Goal: Check status

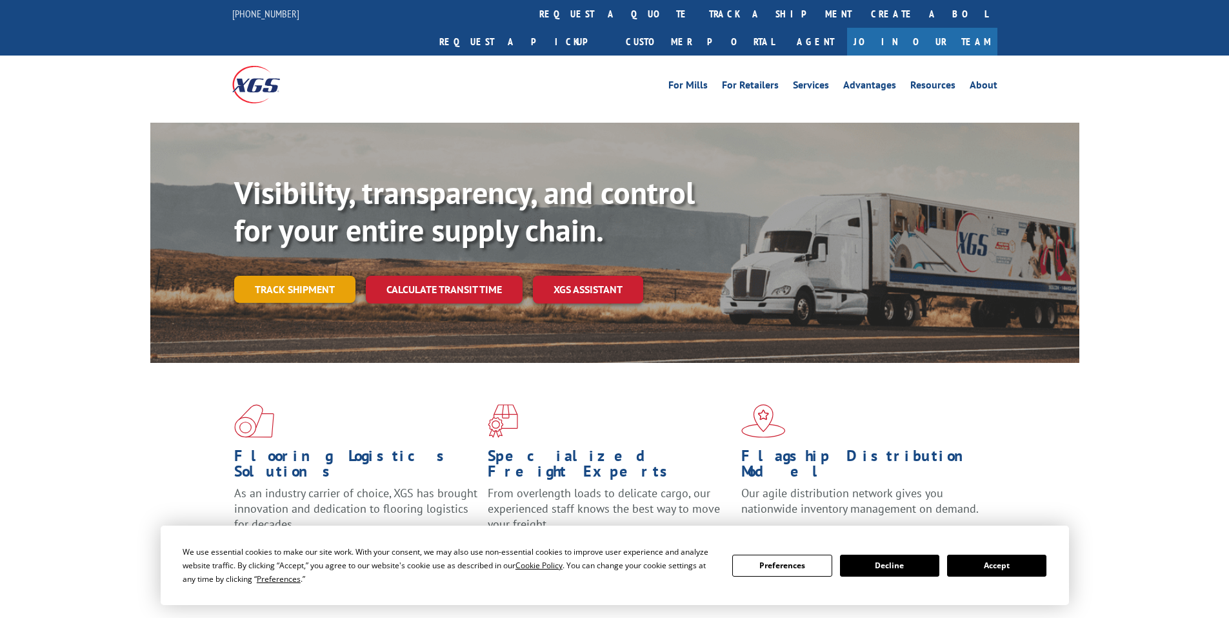
click at [283, 276] on link "Track shipment" at bounding box center [294, 289] width 121 height 27
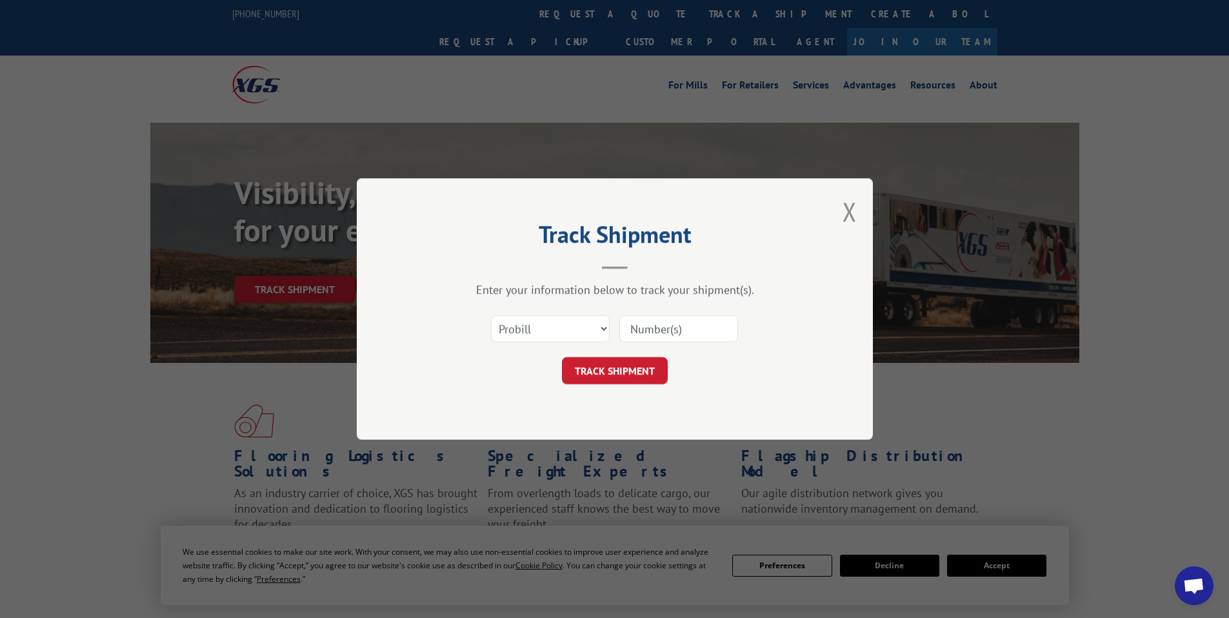
click at [642, 330] on input at bounding box center [679, 328] width 119 height 27
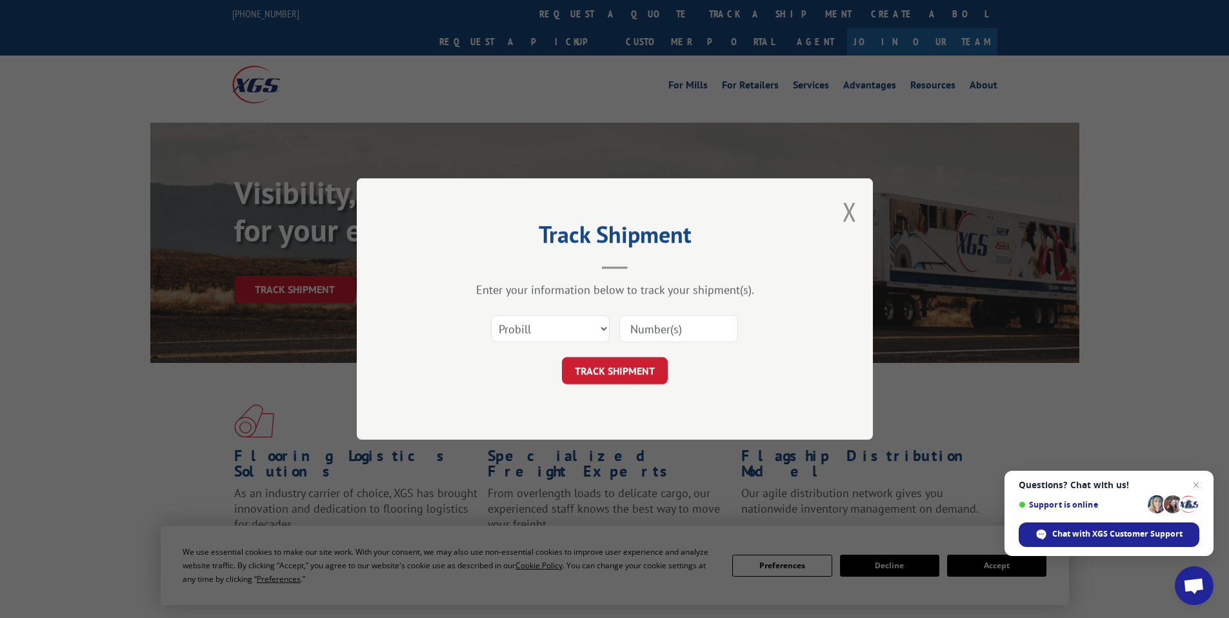
paste input "17479570"
type input "17479570"
click at [609, 363] on button "TRACK SHIPMENT" at bounding box center [615, 370] width 106 height 27
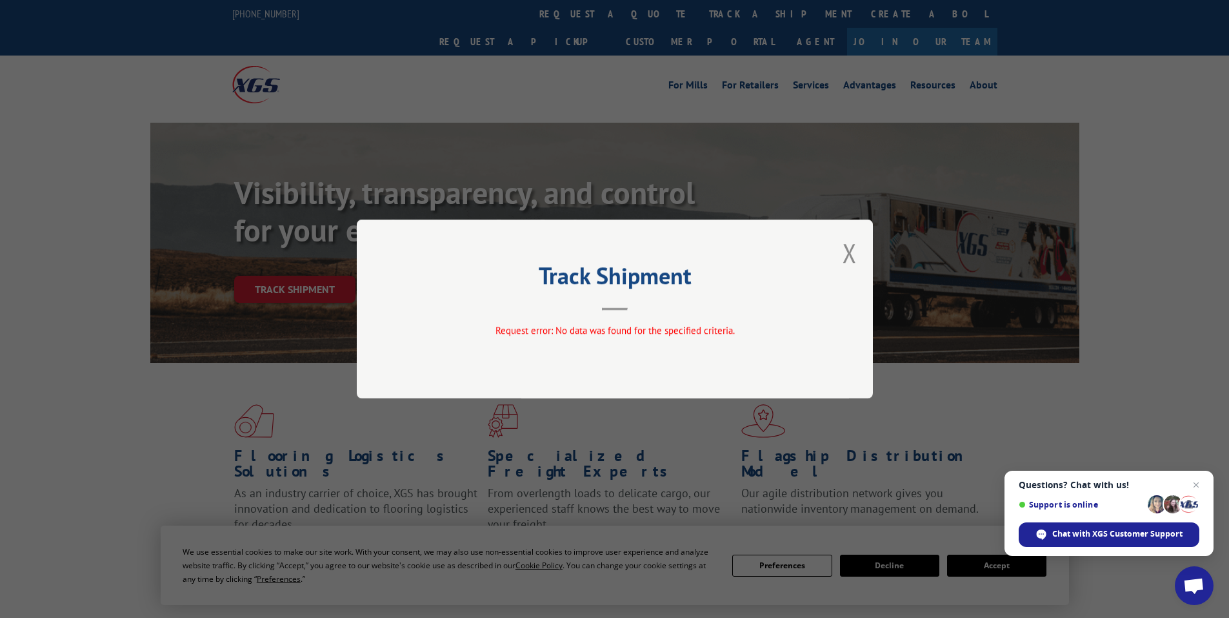
click at [852, 250] on button "Close modal" at bounding box center [850, 253] width 14 height 34
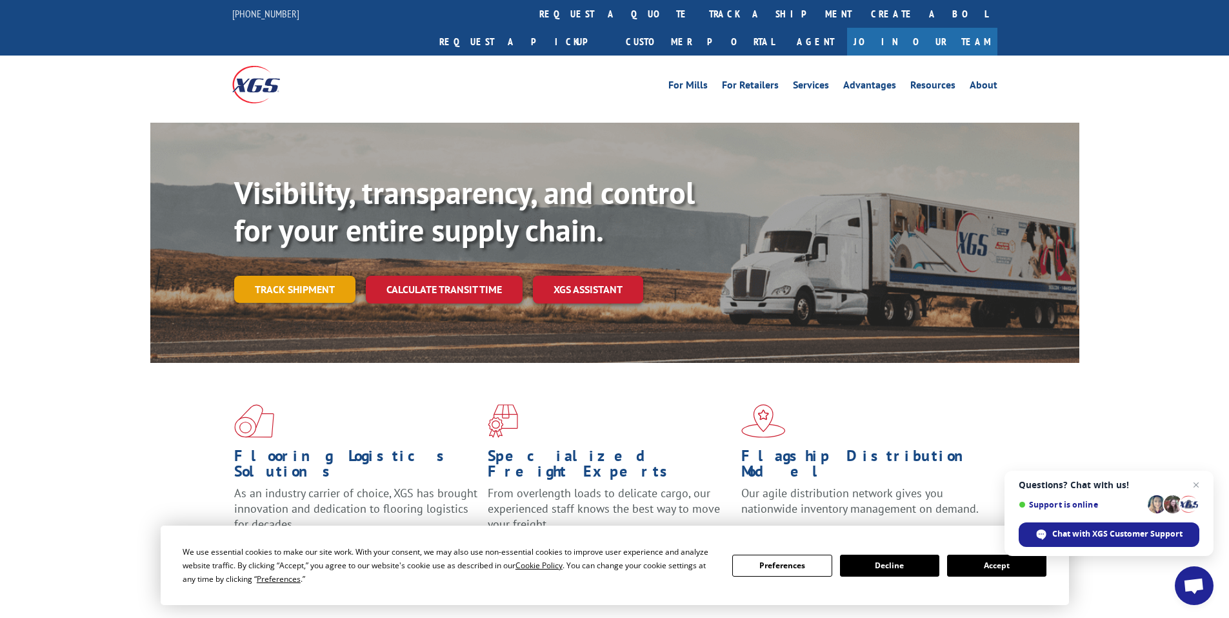
click at [292, 276] on link "Track shipment" at bounding box center [294, 289] width 121 height 27
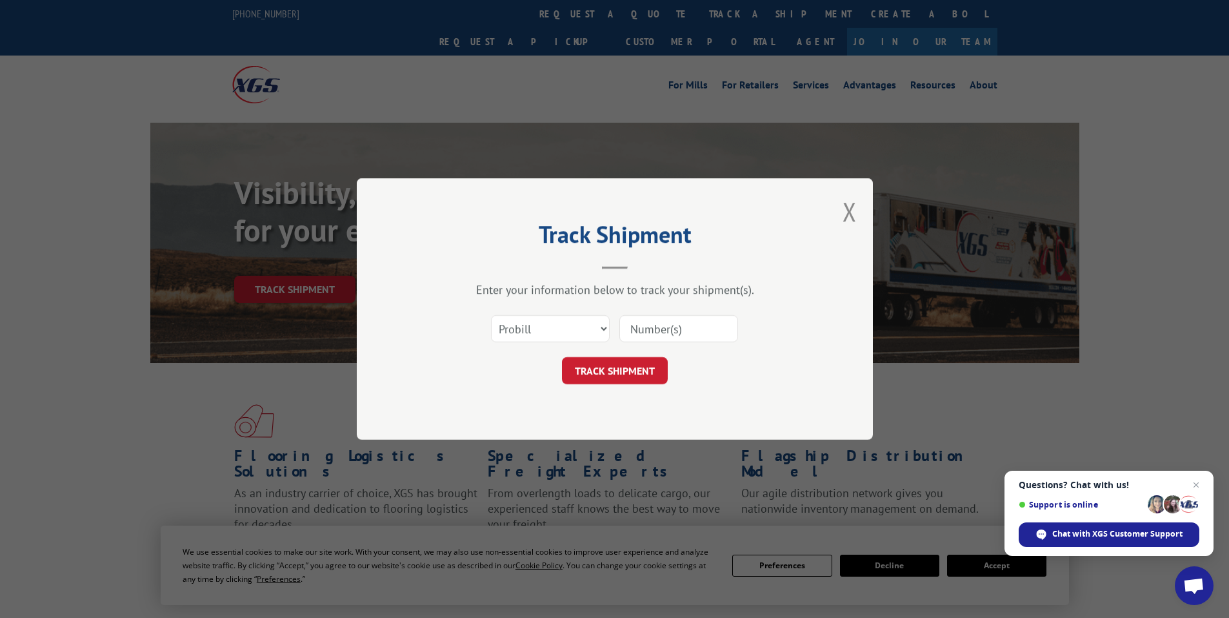
click at [665, 329] on input at bounding box center [679, 328] width 119 height 27
paste input "97510288"
type input "97510288"
click at [551, 330] on select "Select category... Probill BOL PO" at bounding box center [550, 328] width 119 height 27
select select "po"
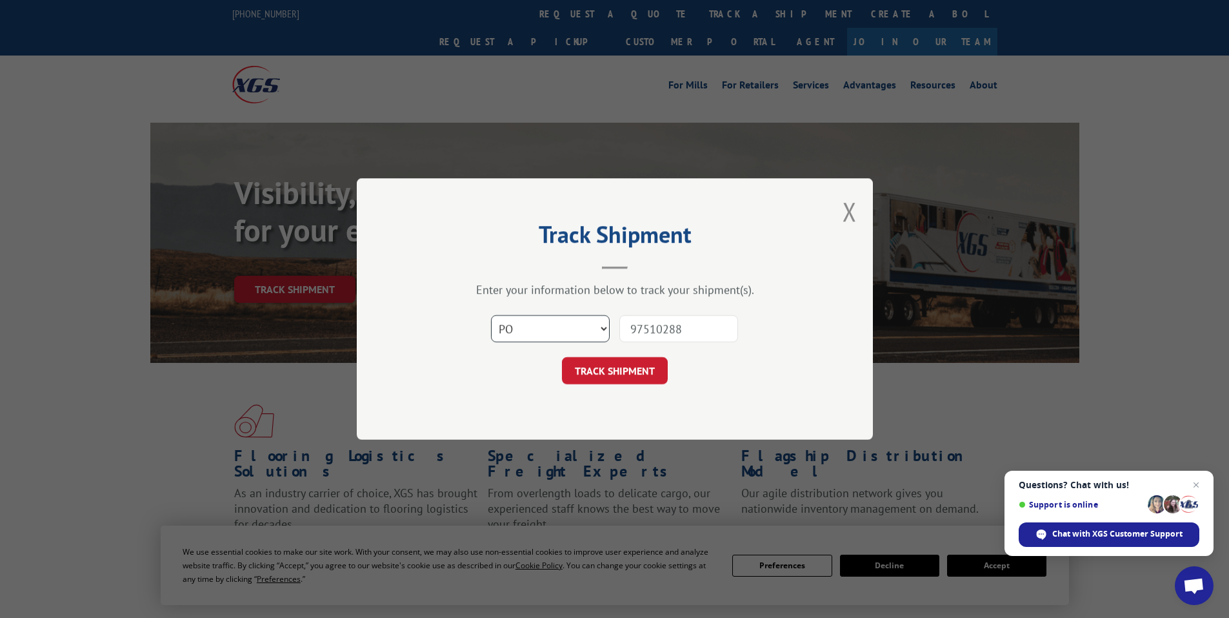
click at [491, 315] on select "Select category... Probill BOL PO" at bounding box center [550, 328] width 119 height 27
click at [614, 371] on button "TRACK SHIPMENT" at bounding box center [615, 370] width 106 height 27
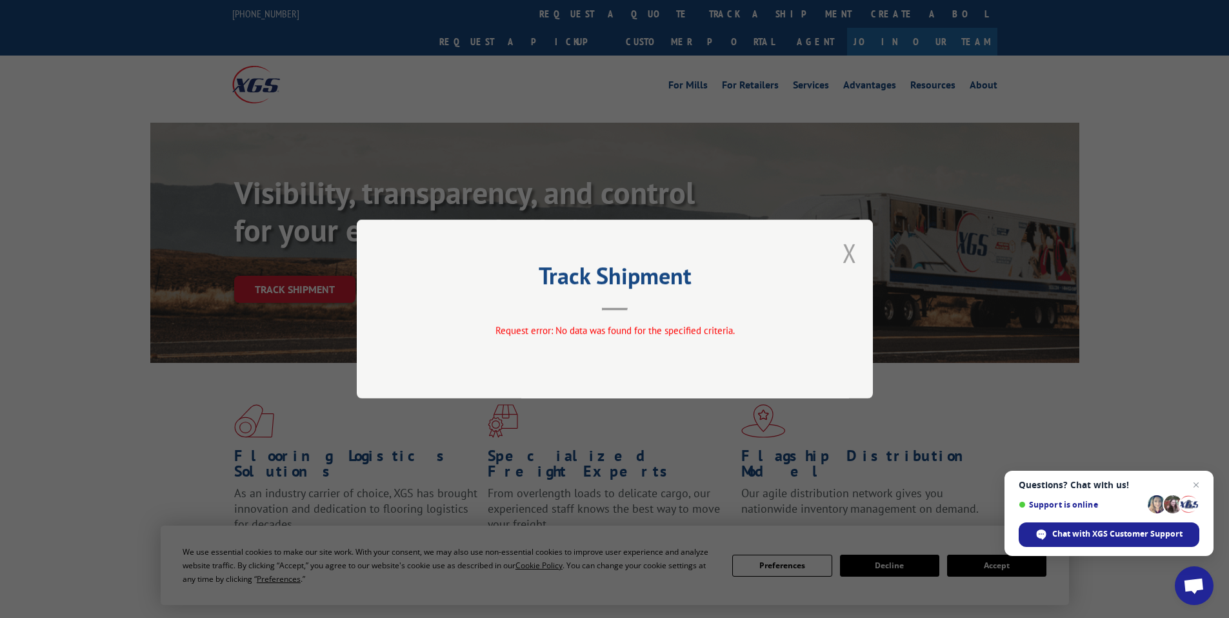
click at [850, 254] on button "Close modal" at bounding box center [850, 253] width 14 height 34
